Goal: Obtain resource: Obtain resource

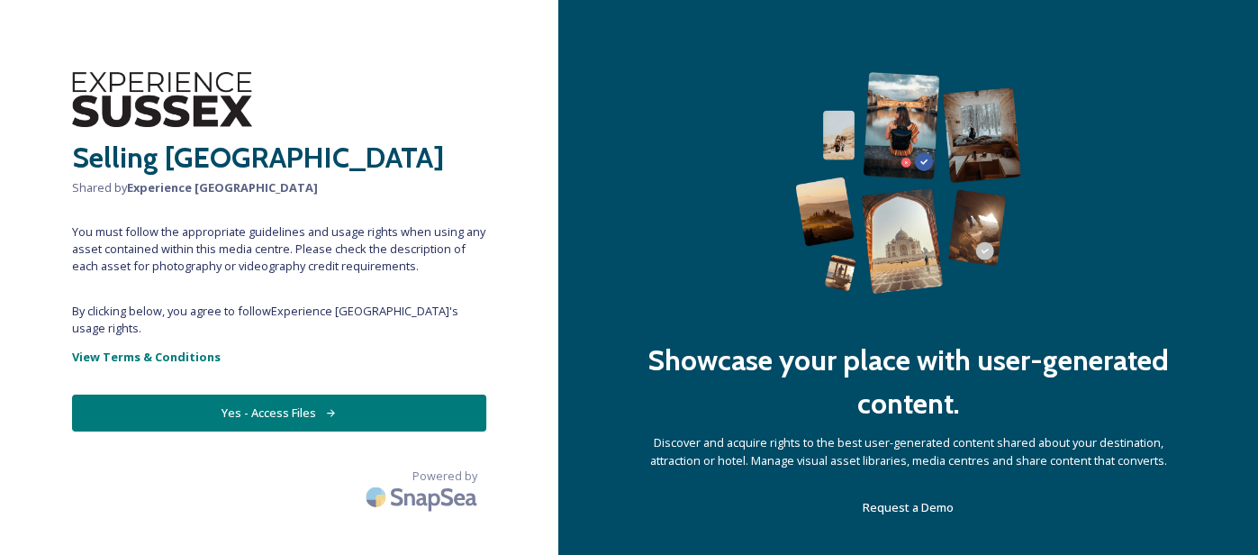
click at [245, 394] on button "Yes - Access Files" at bounding box center [279, 412] width 414 height 37
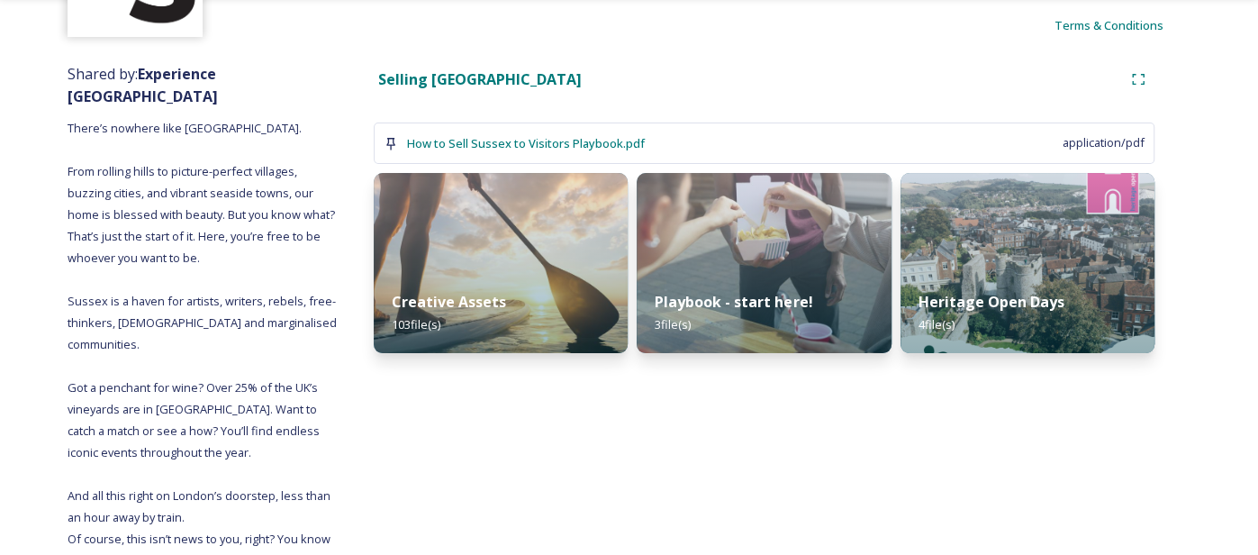
scroll to position [143, 0]
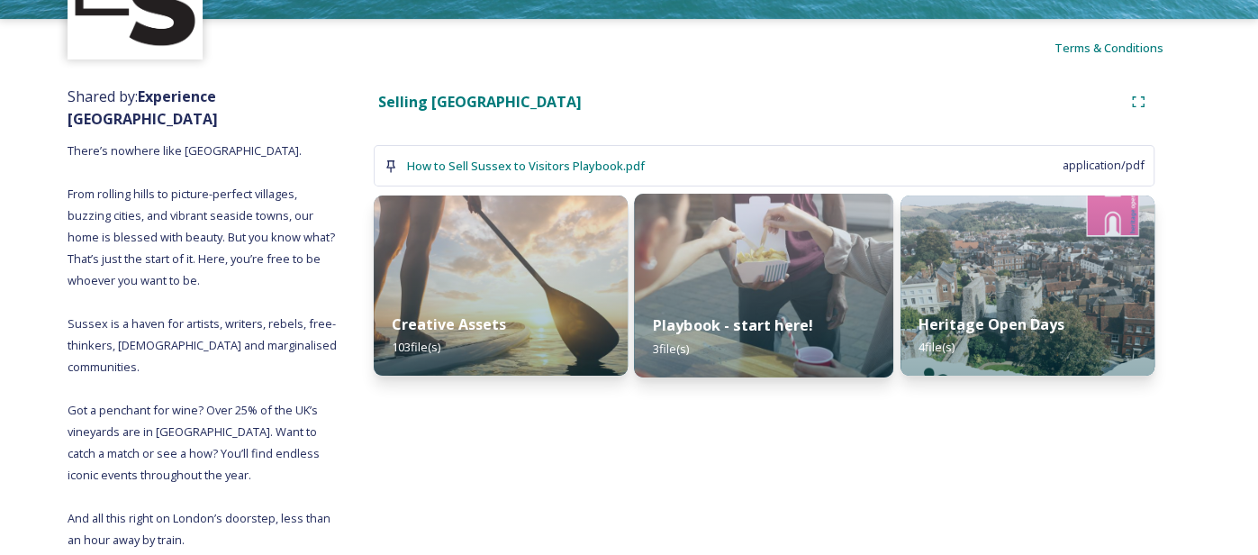
click at [742, 284] on img at bounding box center [764, 286] width 259 height 184
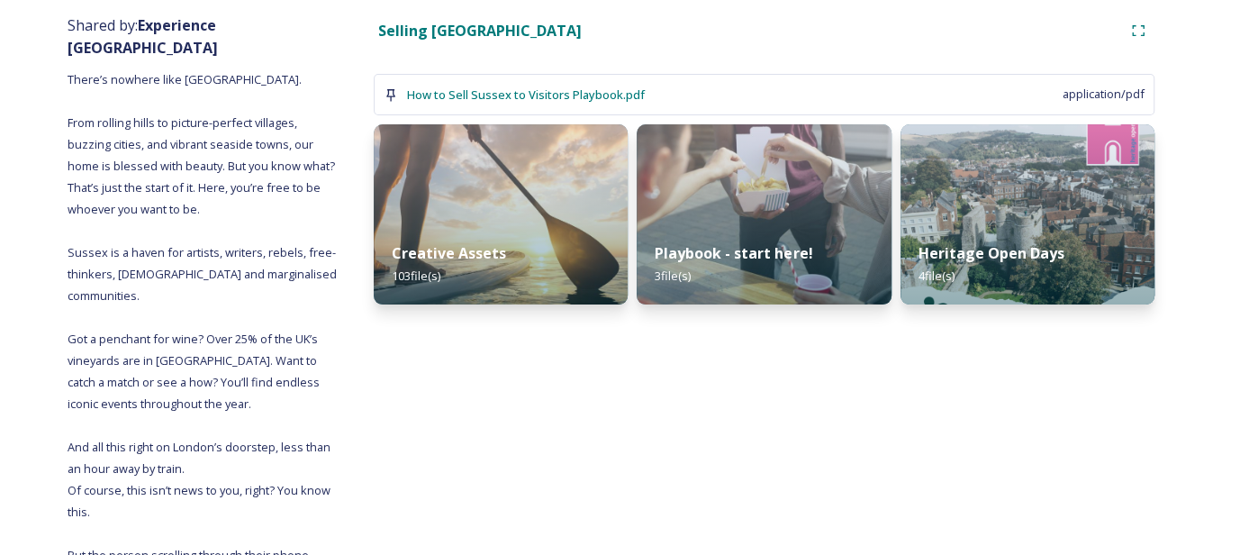
scroll to position [264, 0]
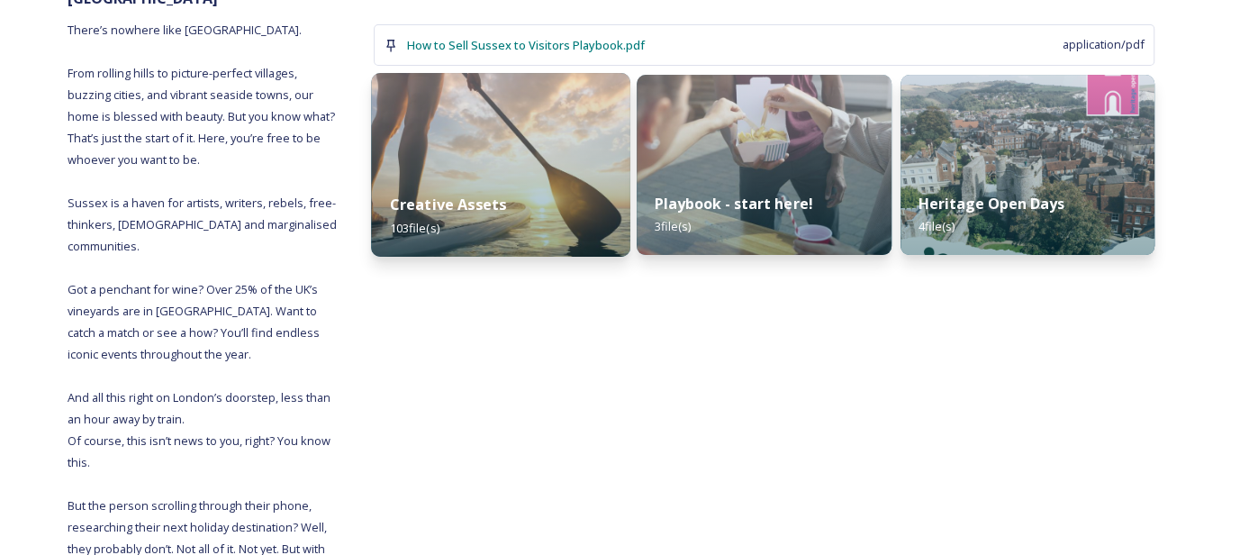
click at [518, 187] on div "Creative Assets 103 file(s)" at bounding box center [500, 216] width 259 height 82
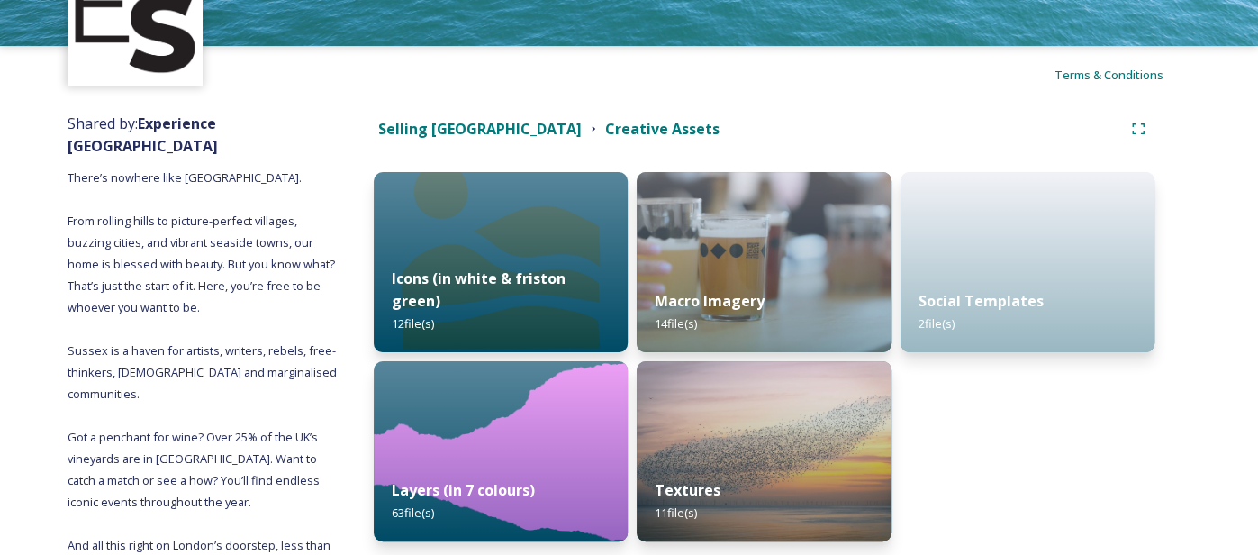
scroll to position [171, 0]
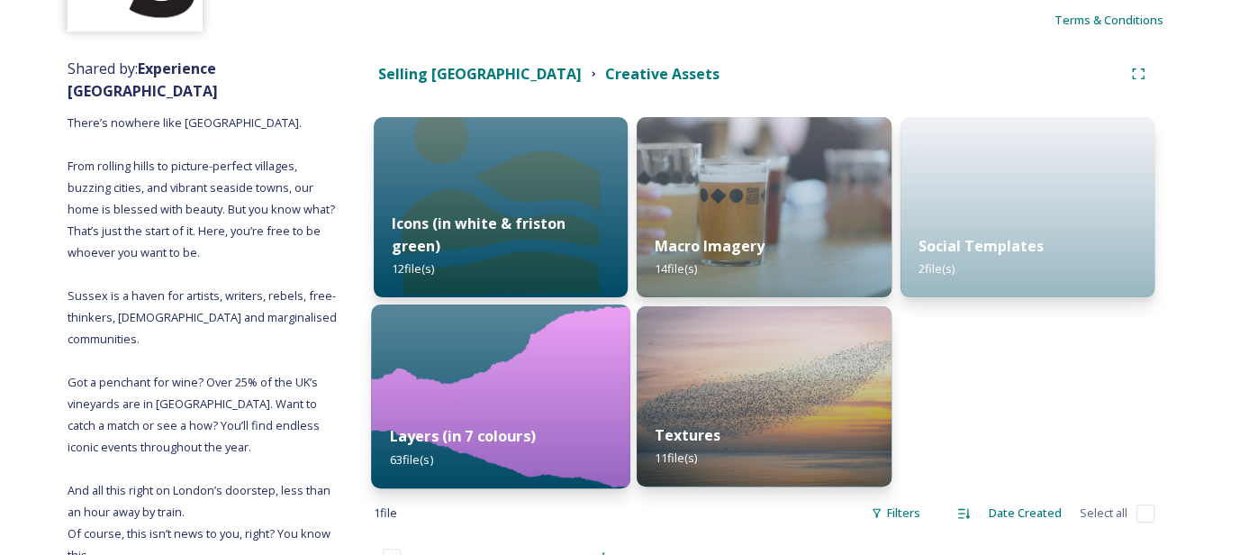
click at [499, 406] on div "Layers (in 7 colours) 63 file(s)" at bounding box center [500, 447] width 259 height 82
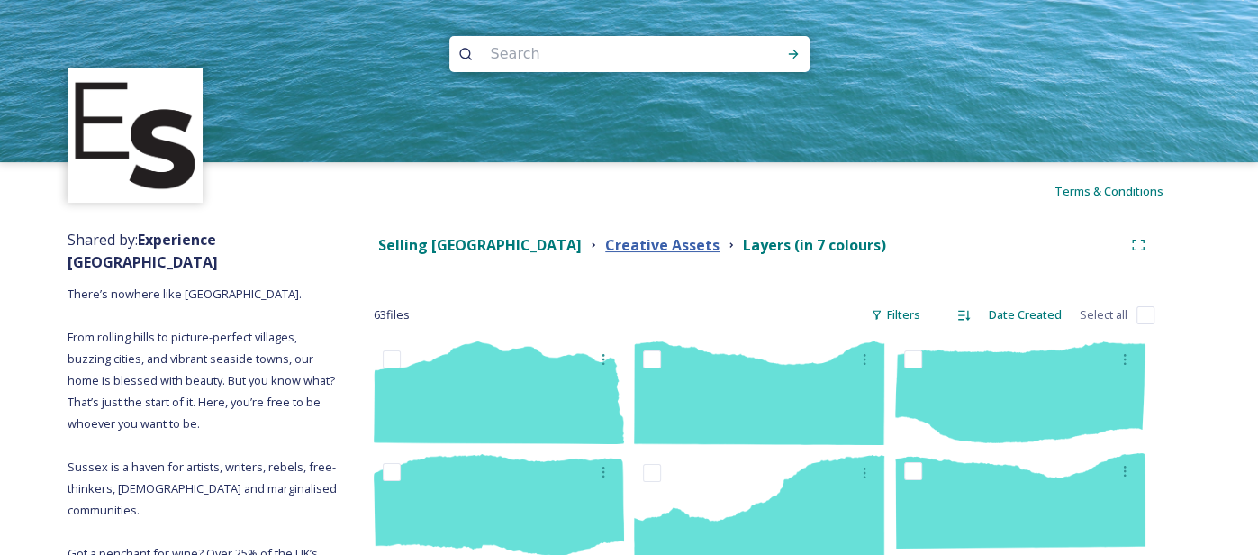
click at [605, 245] on strong "Creative Assets" at bounding box center [662, 245] width 114 height 20
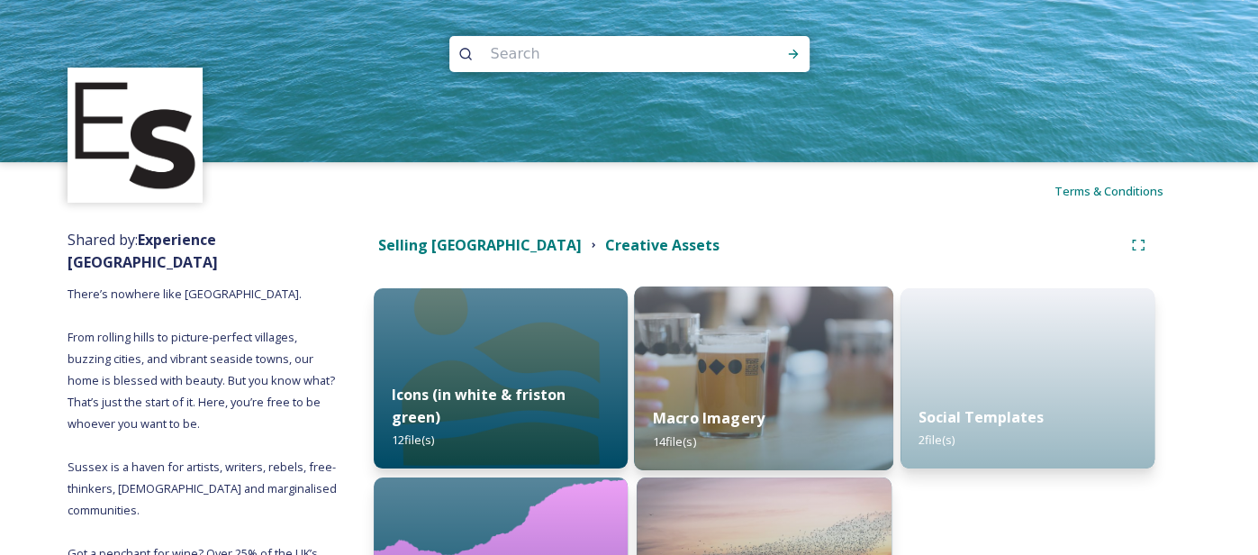
click at [750, 338] on img at bounding box center [764, 378] width 259 height 184
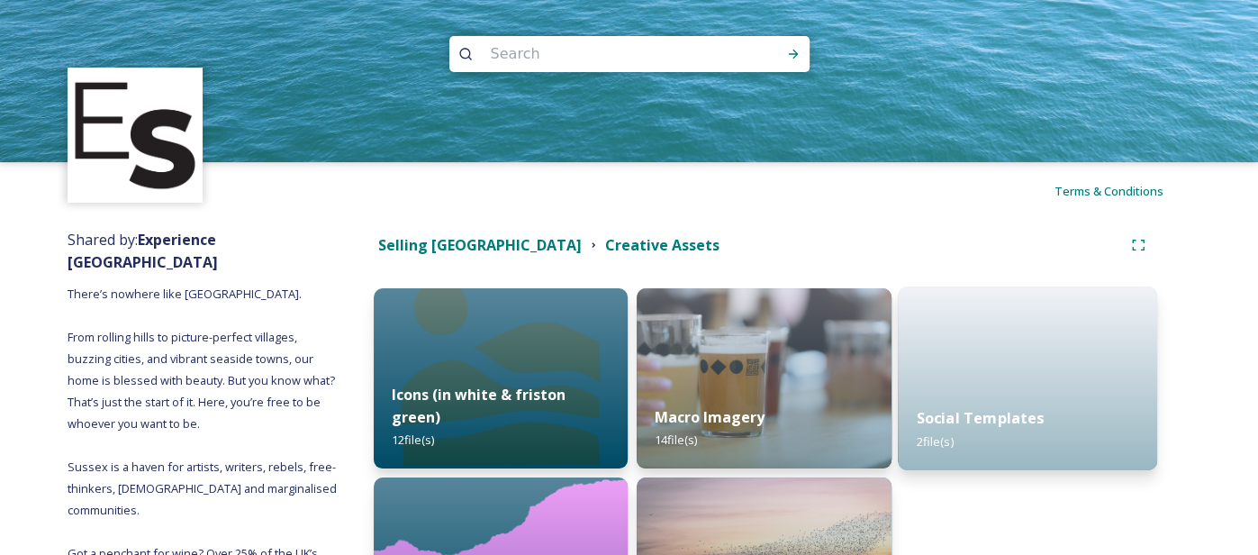
click at [970, 413] on strong "Social Templates" at bounding box center [979, 418] width 128 height 20
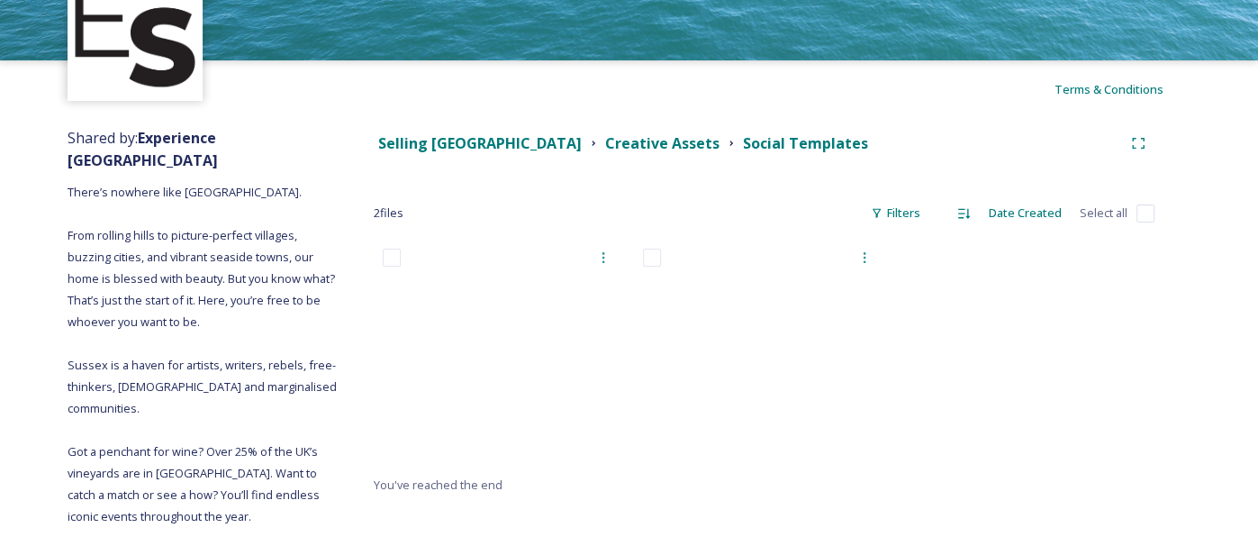
scroll to position [103, 0]
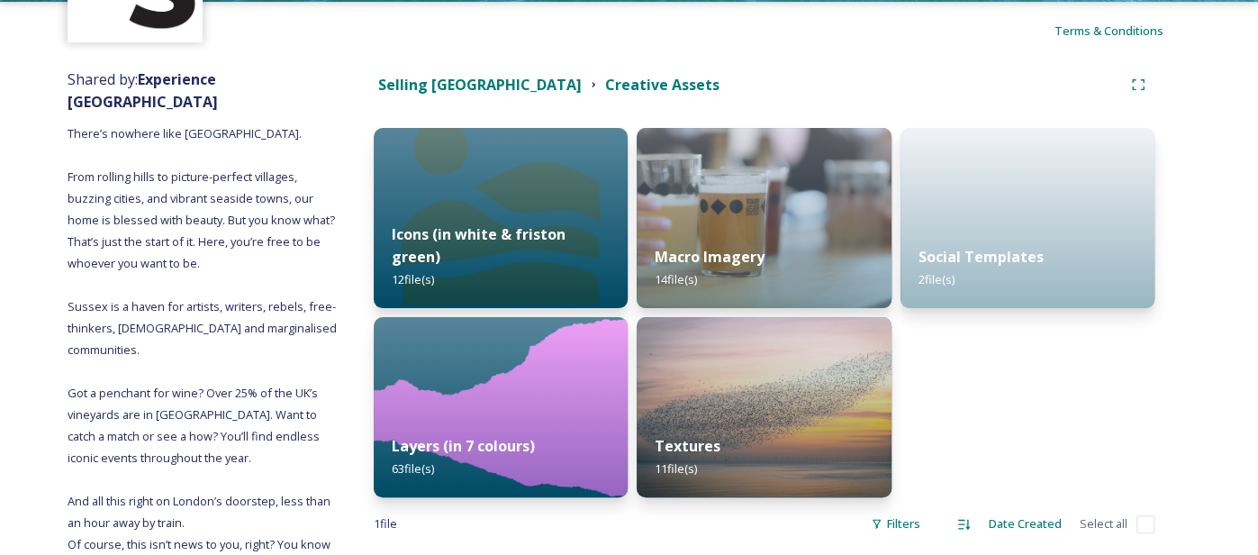
scroll to position [194, 0]
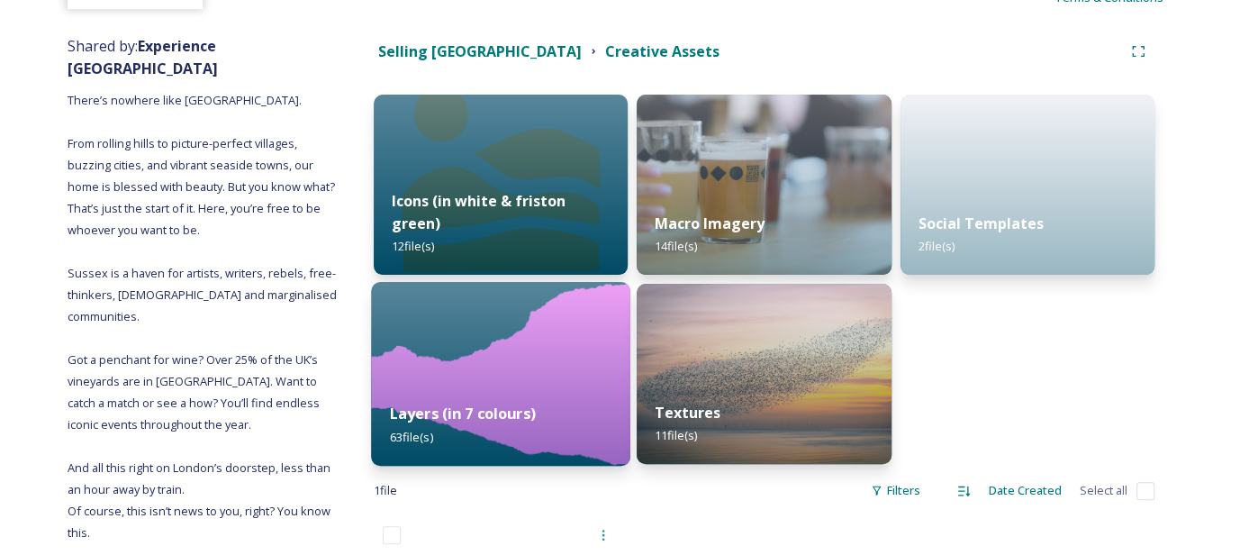
click at [550, 351] on img at bounding box center [500, 374] width 259 height 184
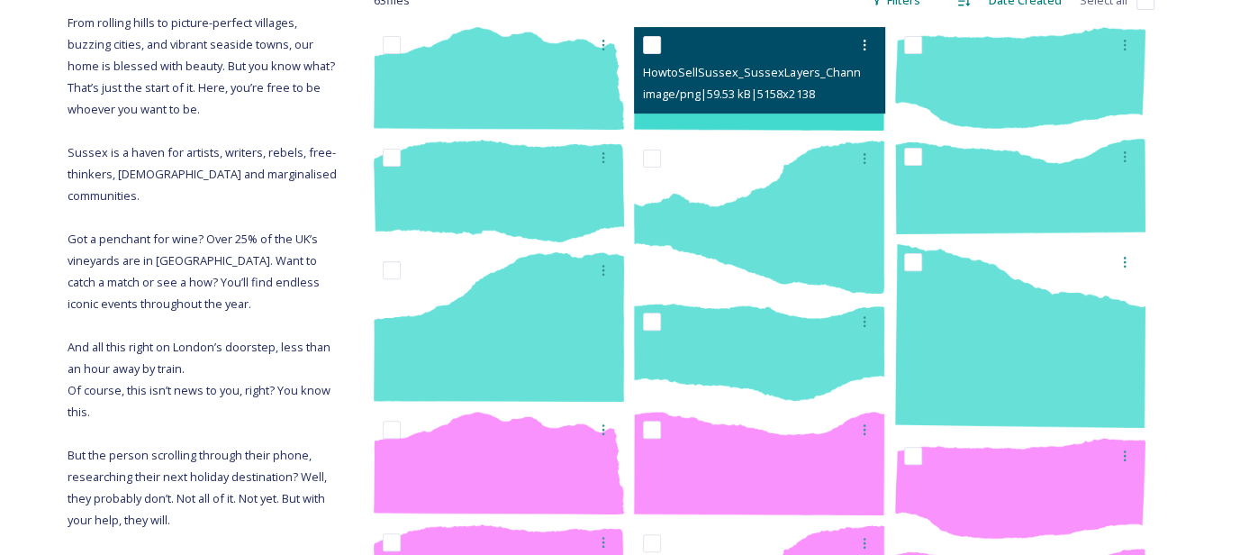
scroll to position [517, 0]
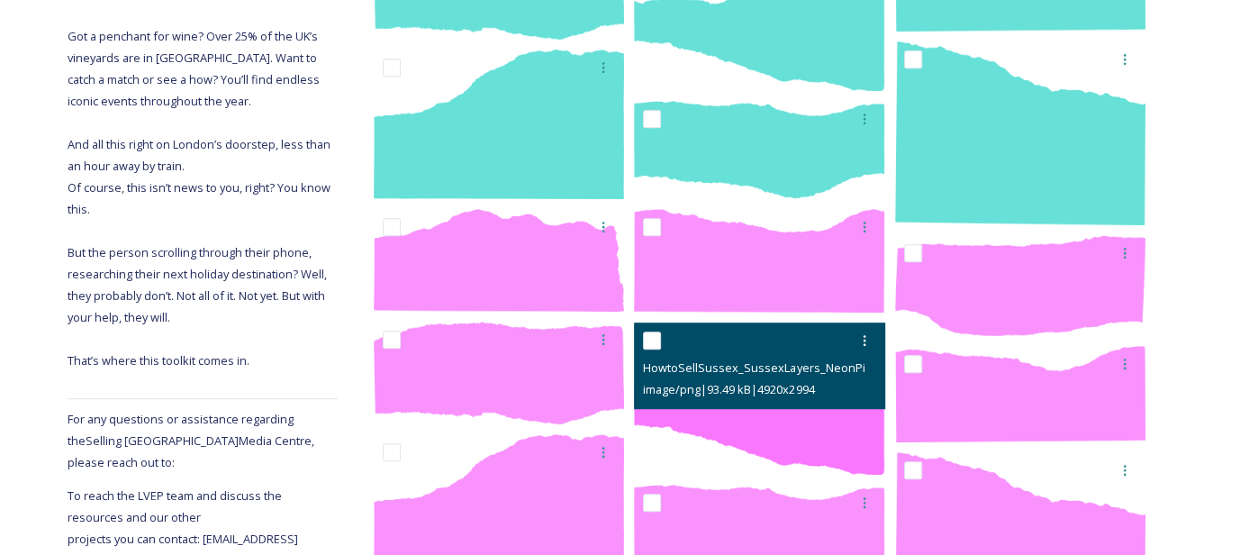
click at [826, 373] on span "HowtoSellSussex_SussexLayers_NeonPink-05.png" at bounding box center [780, 366] width 275 height 17
click at [715, 330] on div at bounding box center [761, 340] width 237 height 32
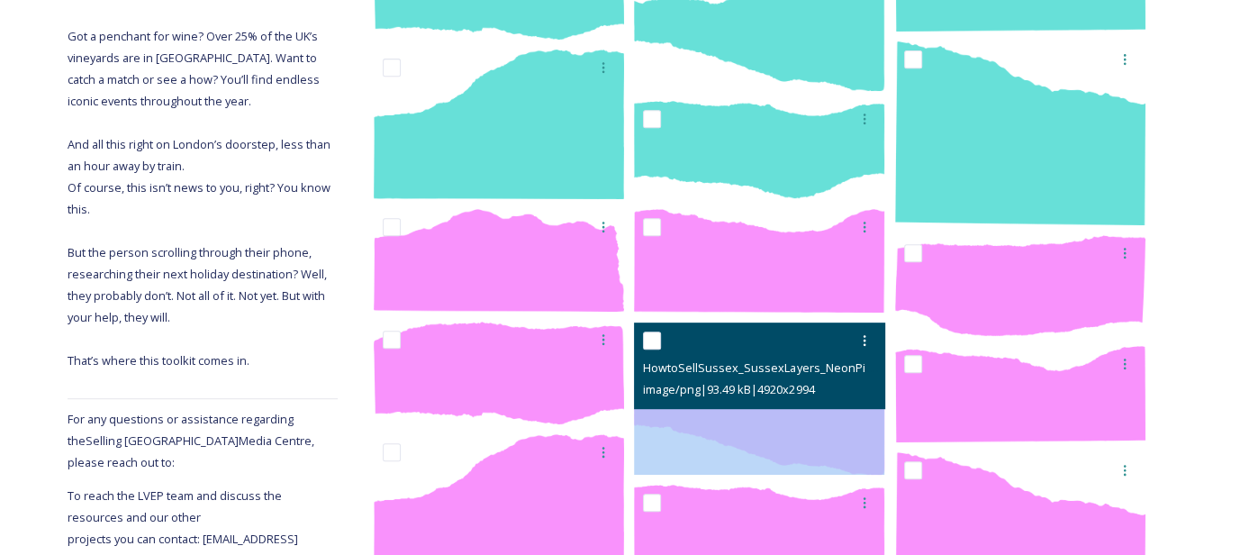
click at [715, 330] on div at bounding box center [761, 340] width 237 height 32
click at [753, 458] on img at bounding box center [759, 398] width 250 height 152
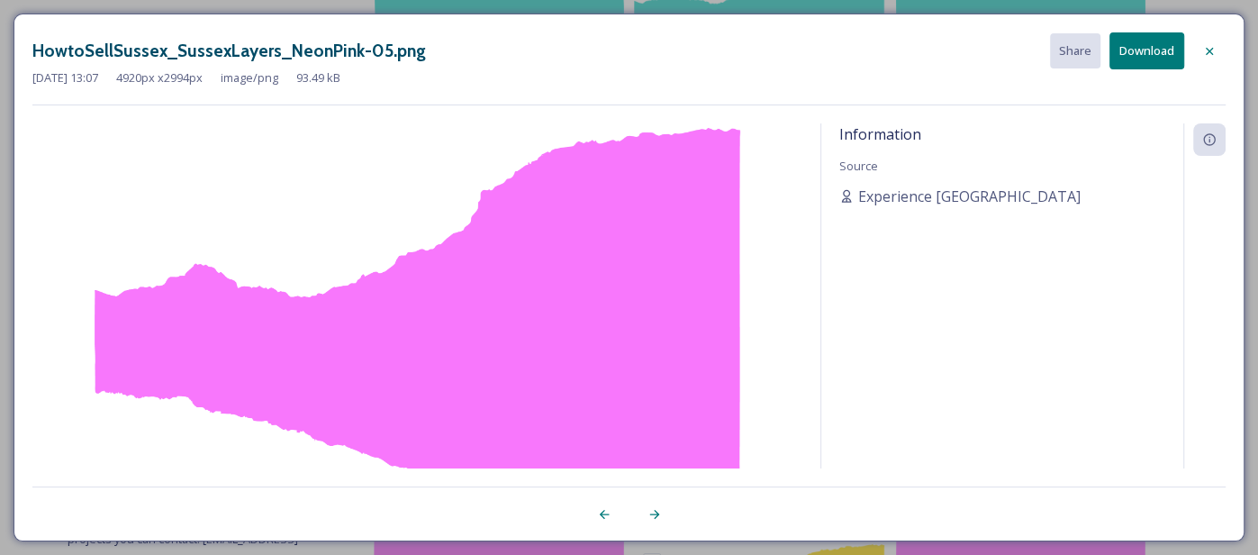
click at [648, 516] on icon at bounding box center [654, 514] width 14 height 14
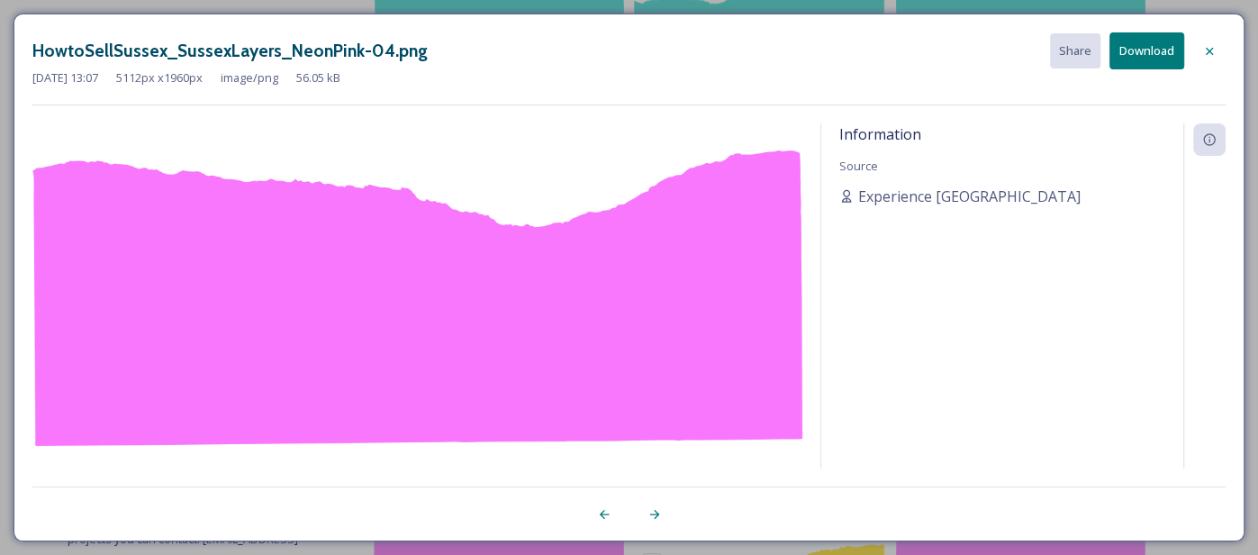
click at [648, 516] on icon at bounding box center [654, 514] width 14 height 14
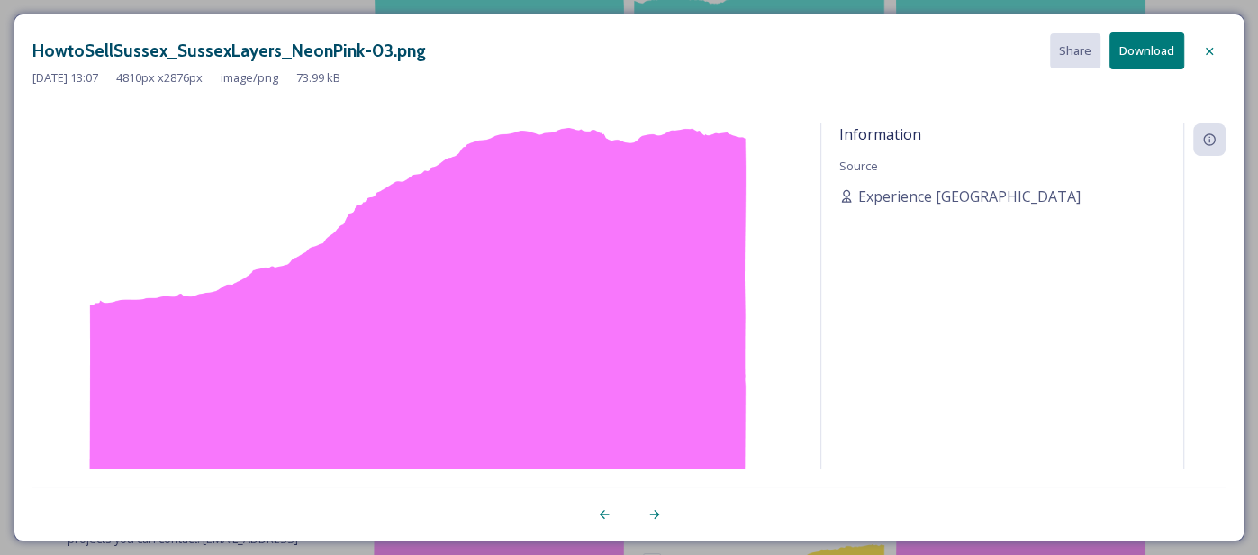
click at [648, 516] on icon at bounding box center [654, 514] width 14 height 14
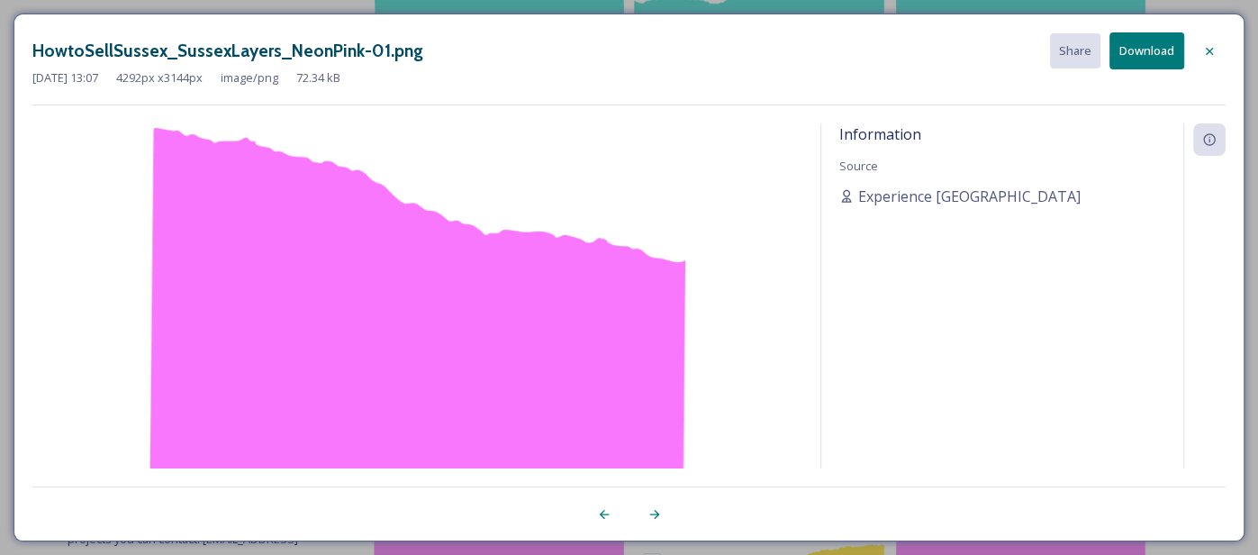
click at [648, 516] on icon at bounding box center [654, 514] width 14 height 14
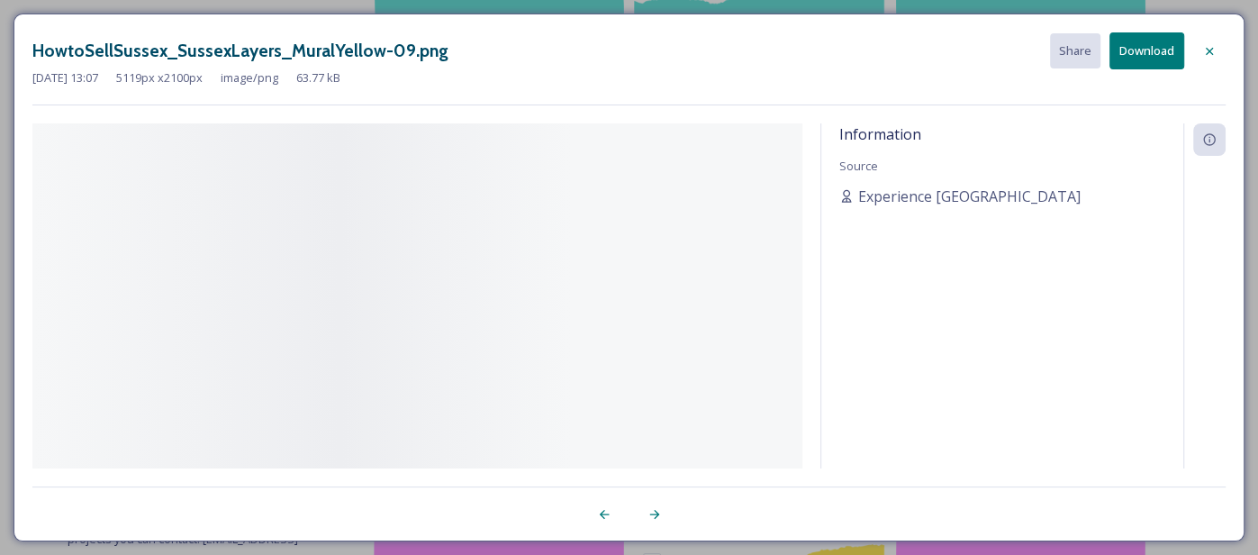
click at [648, 516] on icon at bounding box center [654, 514] width 14 height 14
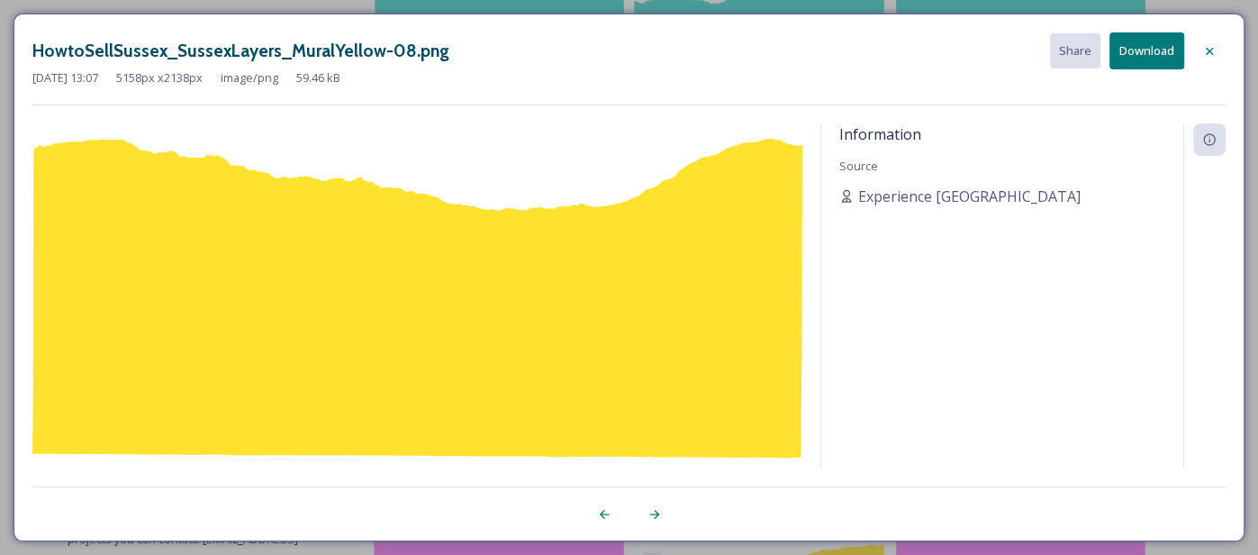
click at [1212, 47] on icon at bounding box center [1208, 50] width 7 height 7
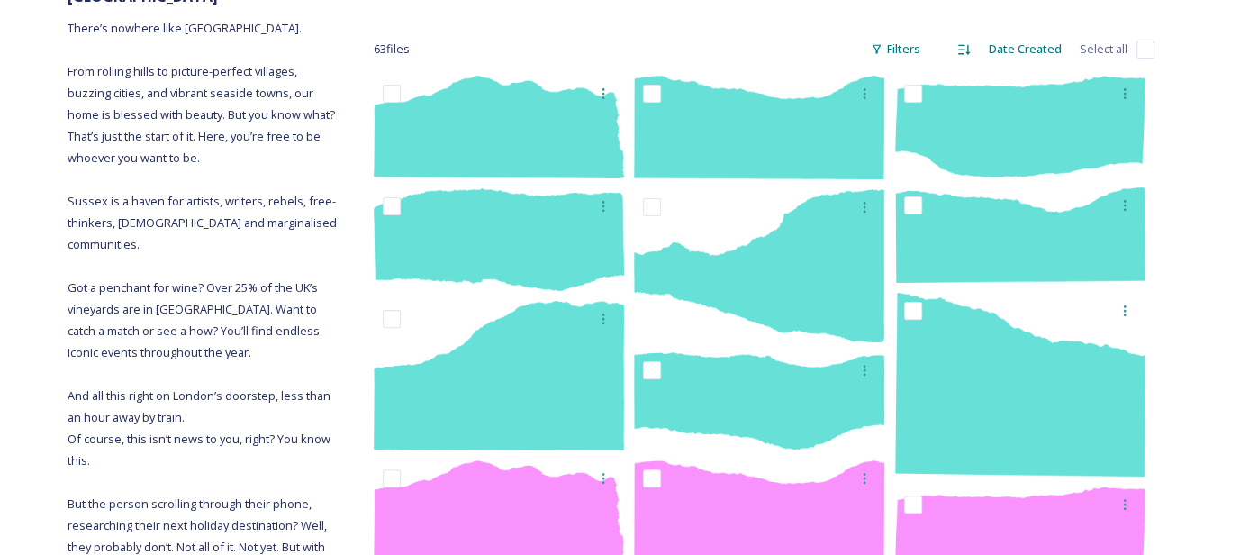
scroll to position [21, 0]
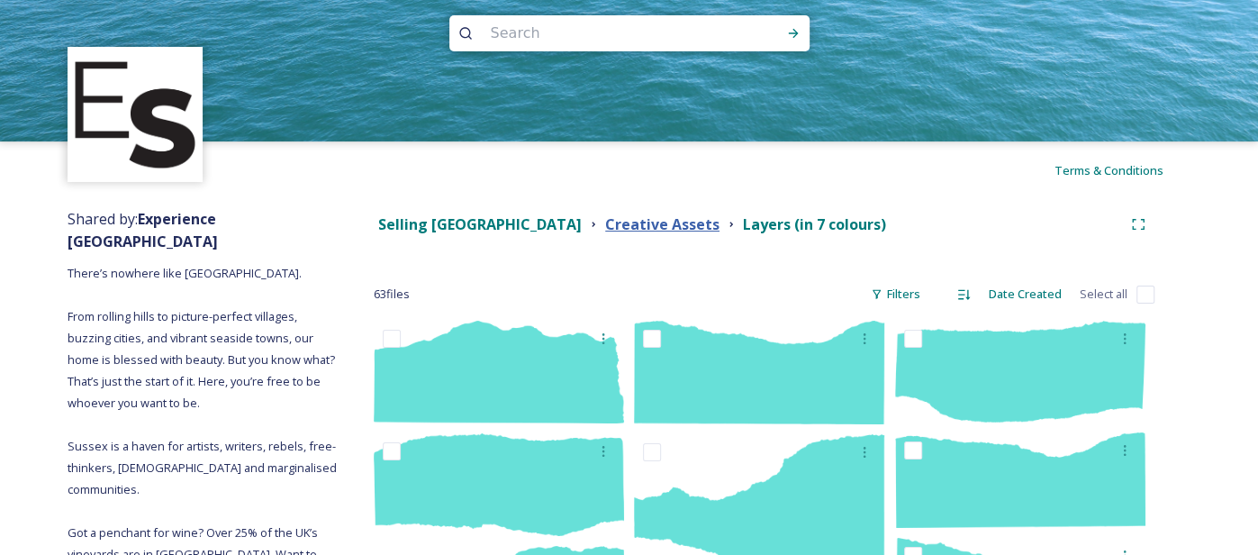
click at [605, 229] on strong "Creative Assets" at bounding box center [662, 224] width 114 height 20
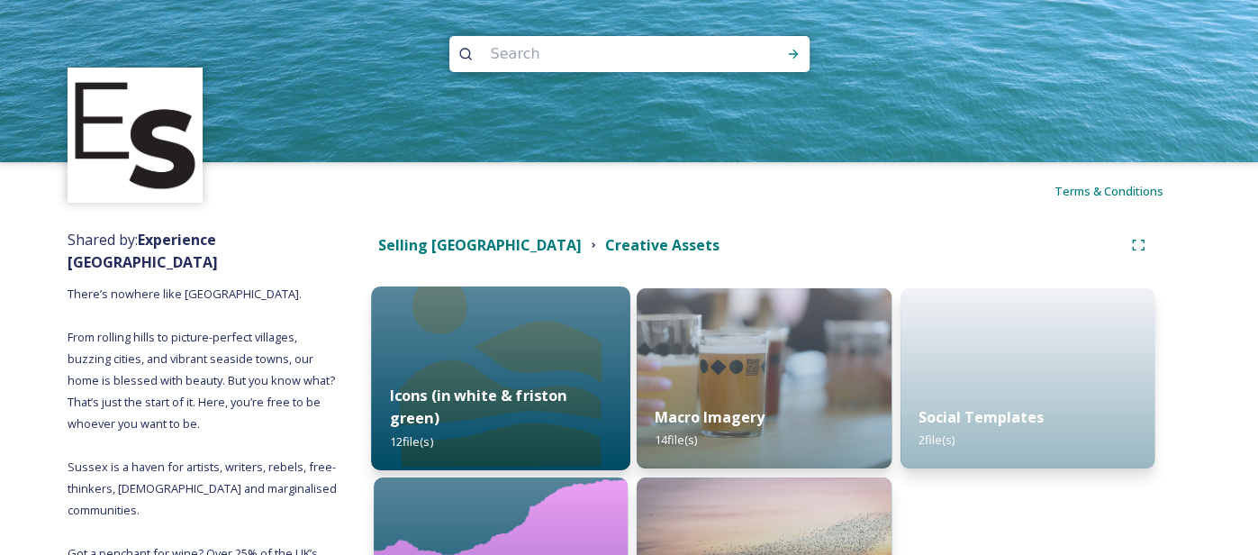
click at [519, 358] on img at bounding box center [500, 378] width 259 height 184
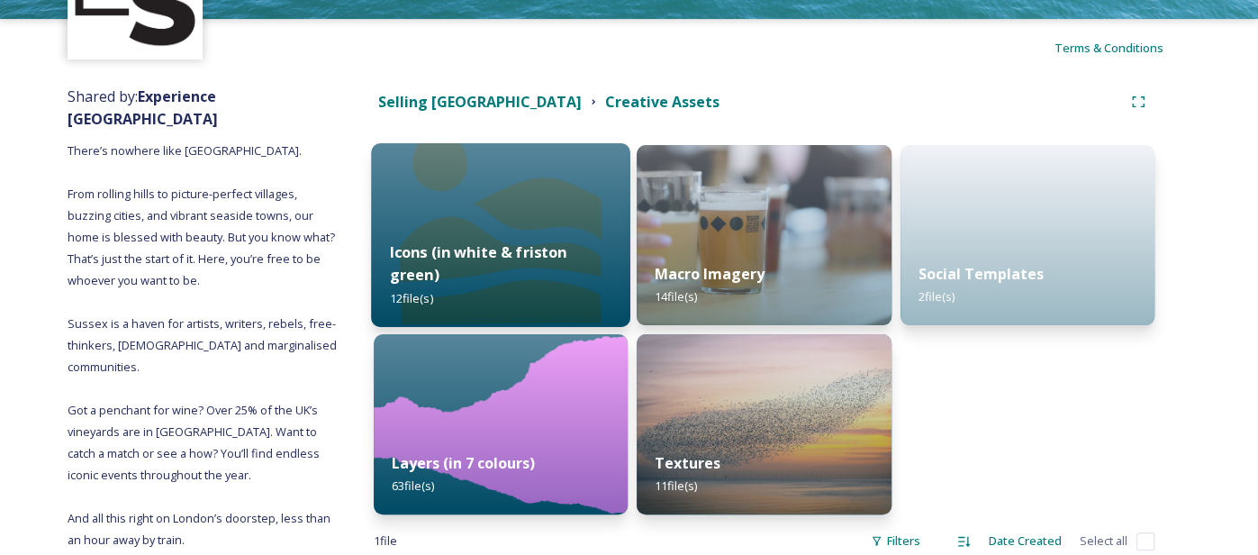
scroll to position [242, 0]
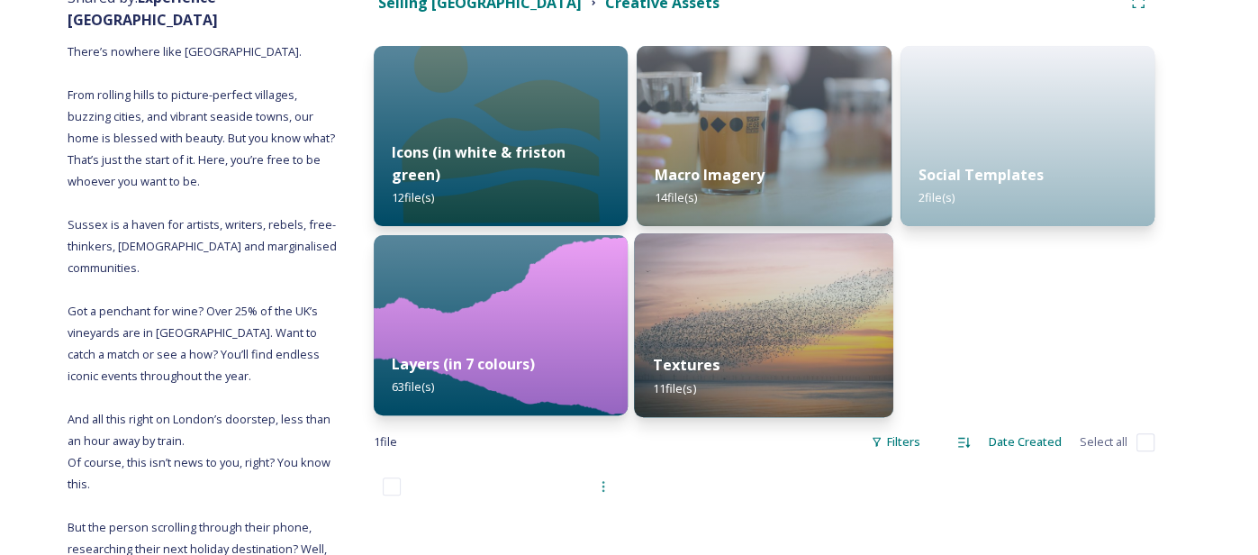
click at [745, 316] on img at bounding box center [764, 325] width 259 height 184
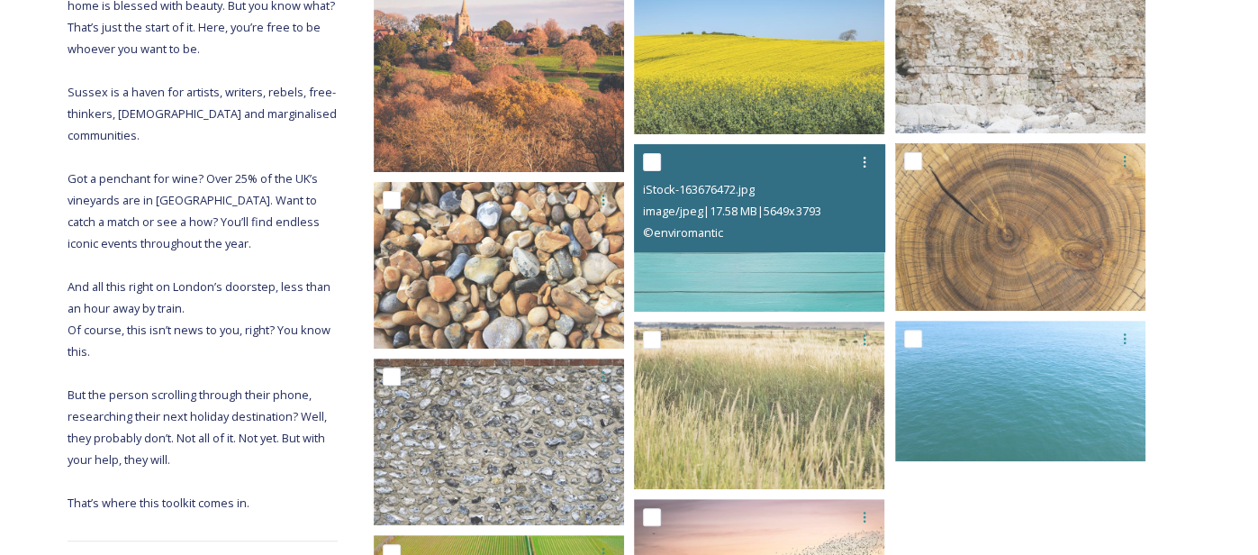
scroll to position [524, 0]
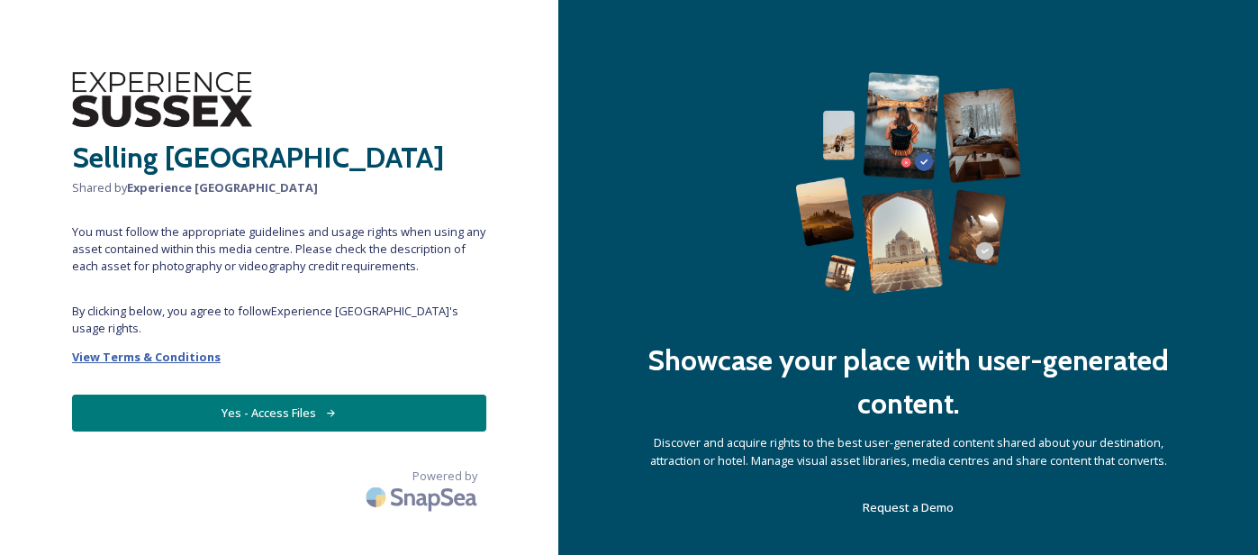
click at [203, 348] on strong "View Terms & Conditions" at bounding box center [146, 356] width 149 height 16
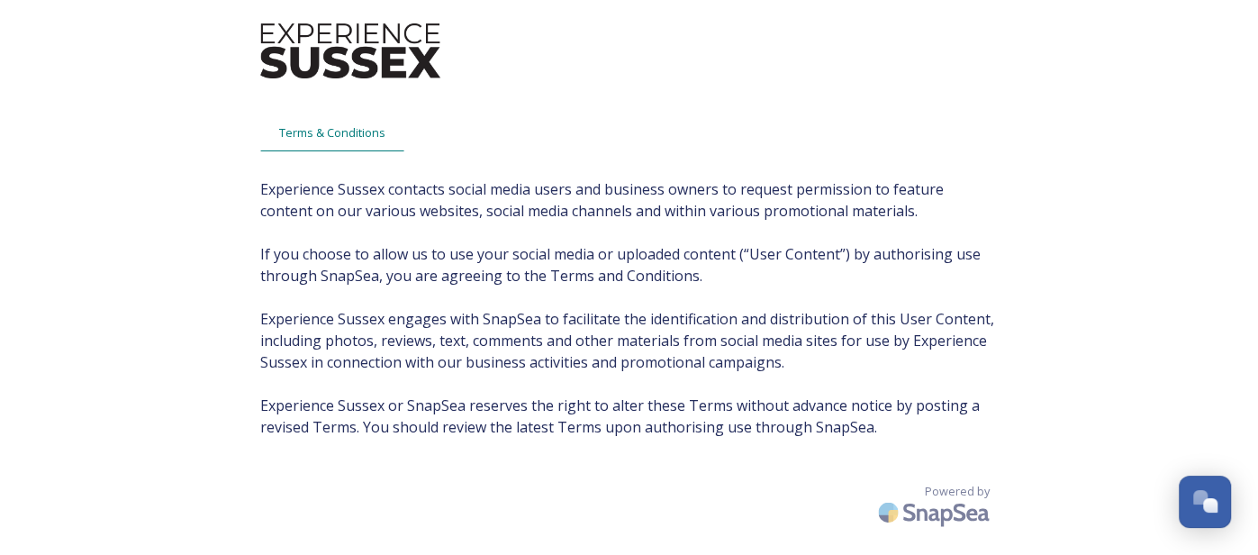
scroll to position [35, 0]
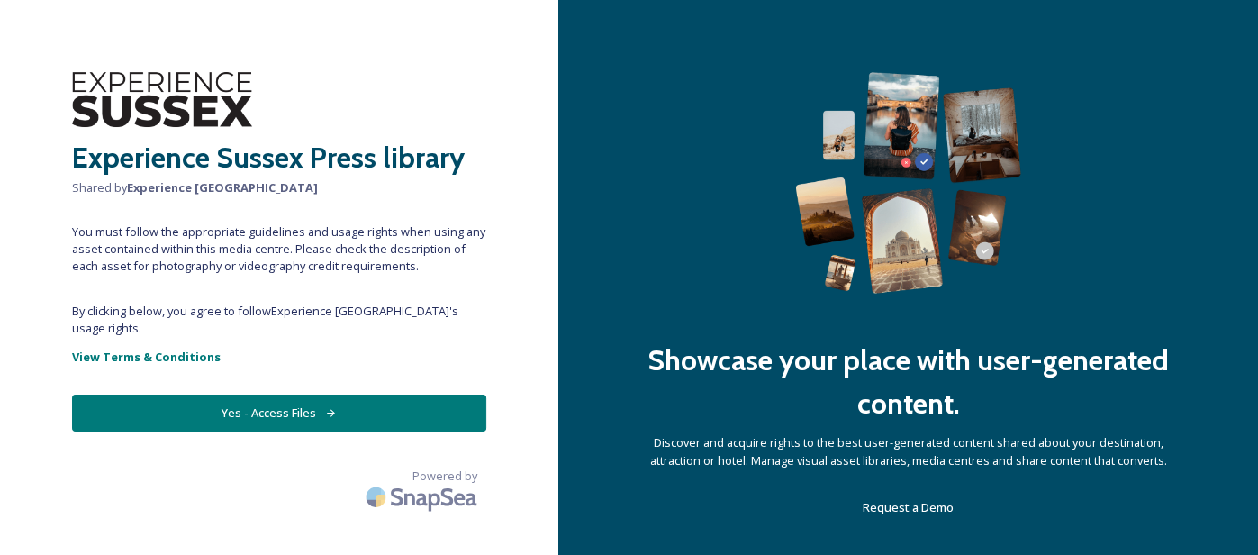
click at [297, 394] on button "Yes - Access Files" at bounding box center [279, 412] width 414 height 37
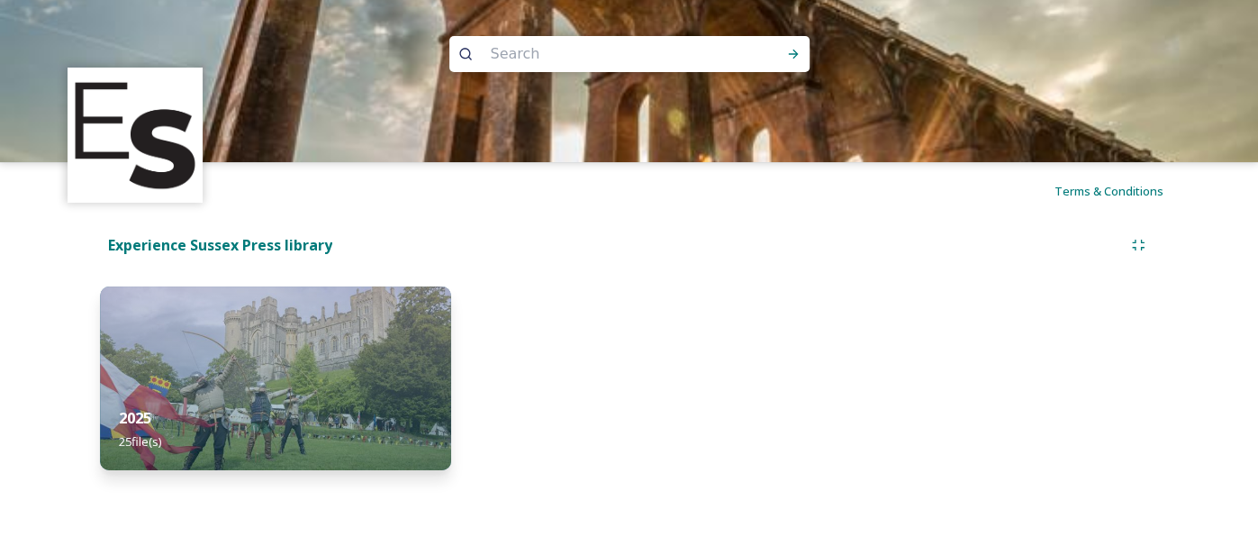
click at [290, 375] on img at bounding box center [275, 378] width 351 height 184
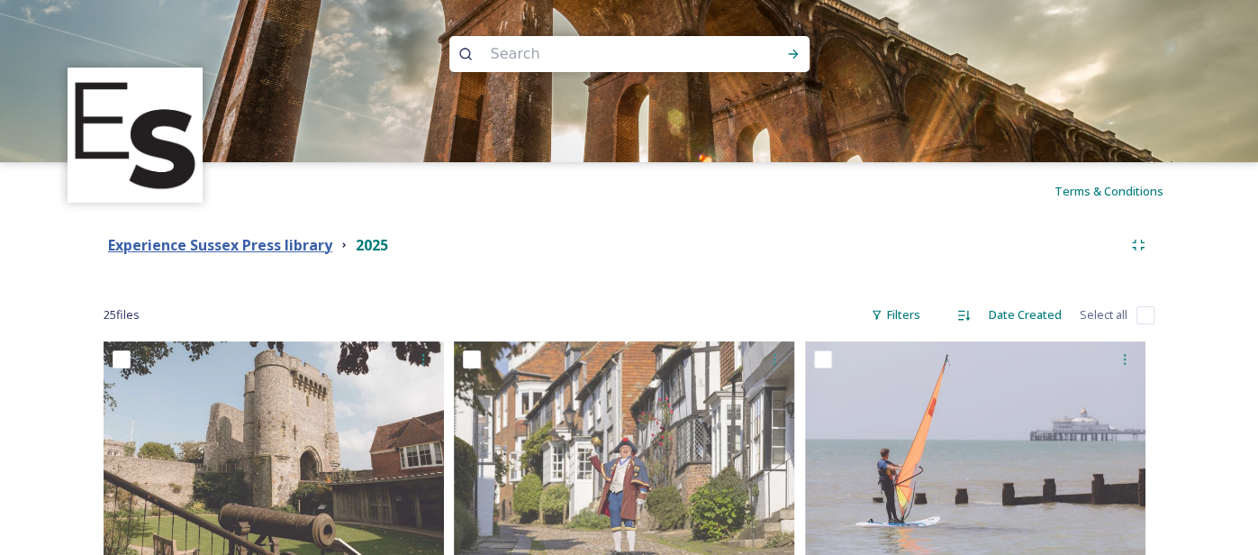
click at [197, 240] on strong "Experience Sussex Press library" at bounding box center [220, 245] width 224 height 20
